Goal: Task Accomplishment & Management: Use online tool/utility

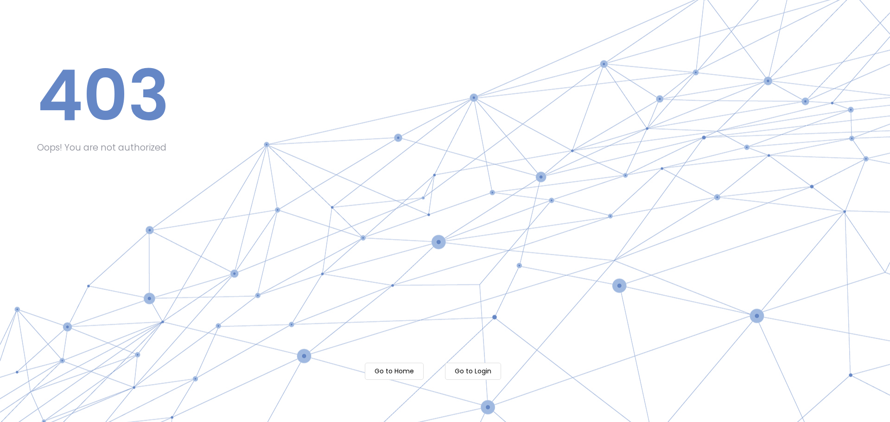
click at [476, 371] on m-button "Go to Login" at bounding box center [473, 371] width 56 height 17
click at [109, 84] on h1 "403" at bounding box center [463, 95] width 853 height 83
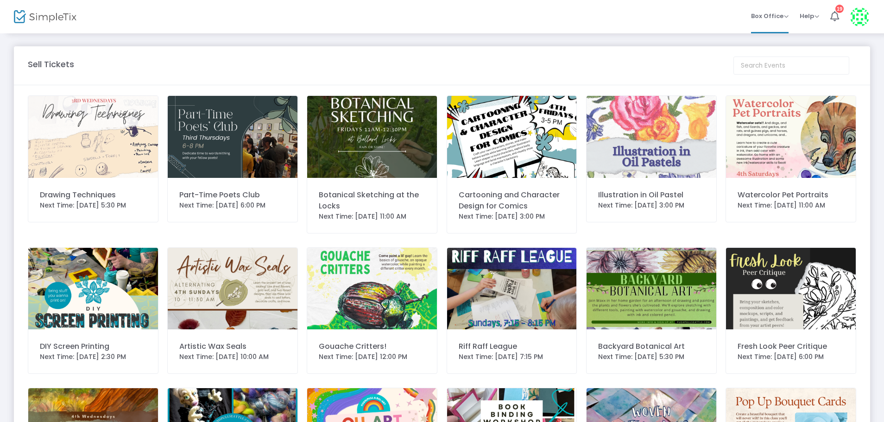
click at [108, 173] on img at bounding box center [93, 137] width 130 height 82
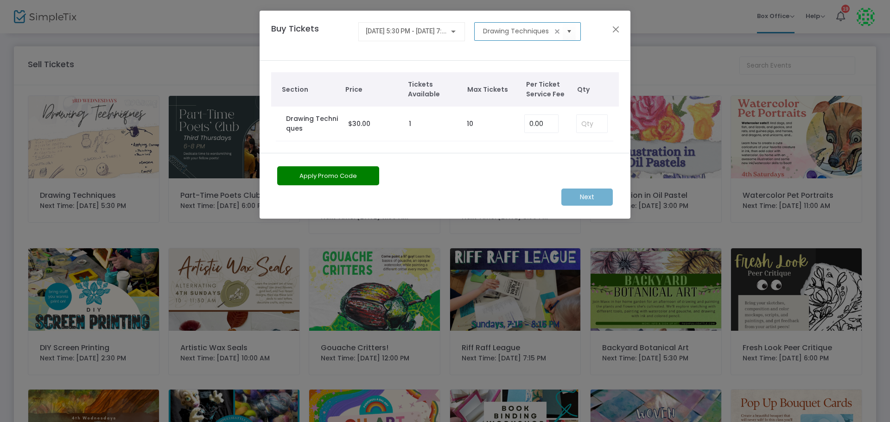
click at [497, 35] on input "Drawing Techniques" at bounding box center [517, 31] width 69 height 10
click at [427, 27] on div "8/20/2025 @ 5:30 PM - 8/20/2025 @ 7:00 PM" at bounding box center [412, 29] width 92 height 17
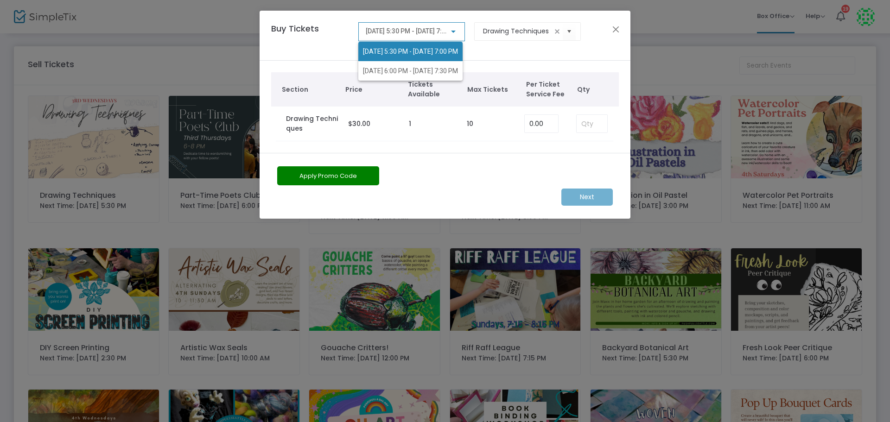
click at [614, 27] on div at bounding box center [445, 211] width 890 height 422
click at [620, 27] on button "Close" at bounding box center [616, 29] width 12 height 12
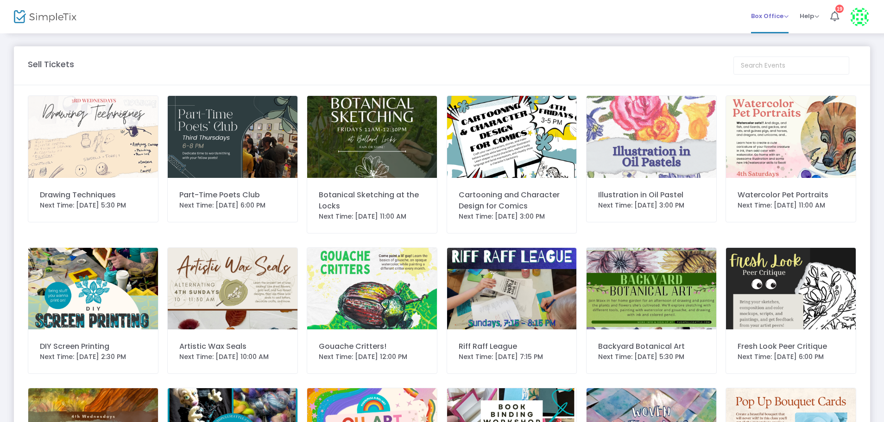
click at [772, 19] on span "Box Office" at bounding box center [770, 16] width 38 height 9
click at [862, 20] on img at bounding box center [859, 16] width 19 height 19
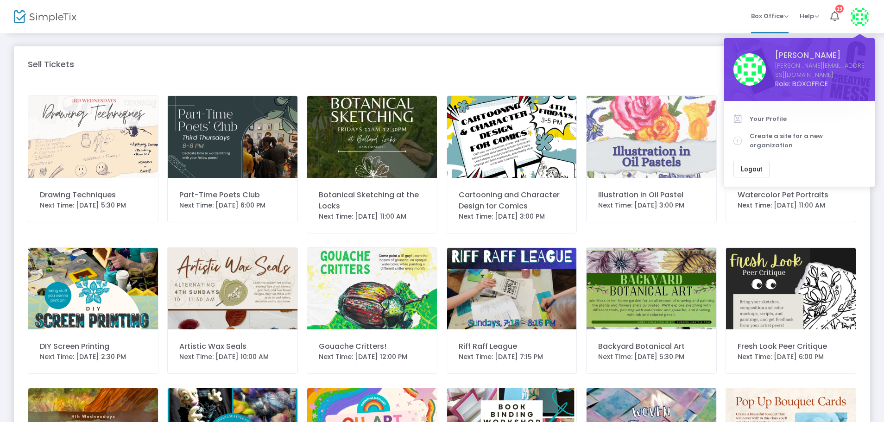
click at [119, 75] on m-panel-header "Sell Tickets" at bounding box center [442, 65] width 856 height 39
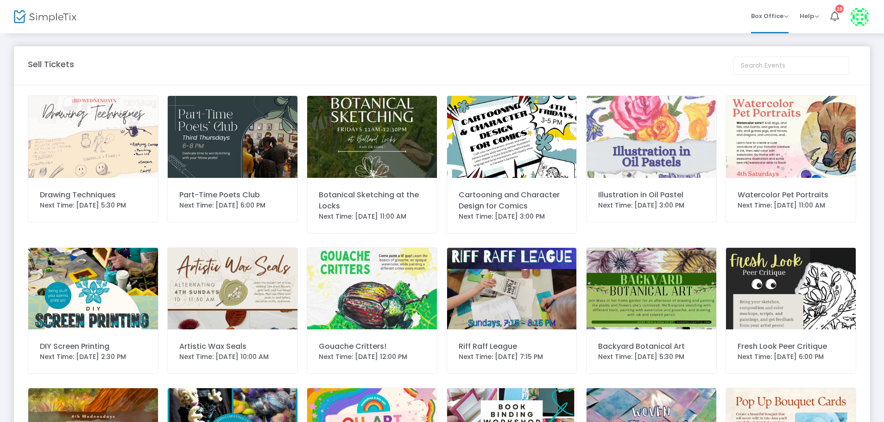
click at [110, 155] on img at bounding box center [93, 137] width 130 height 82
